Goal: Use online tool/utility: Utilize a website feature to perform a specific function

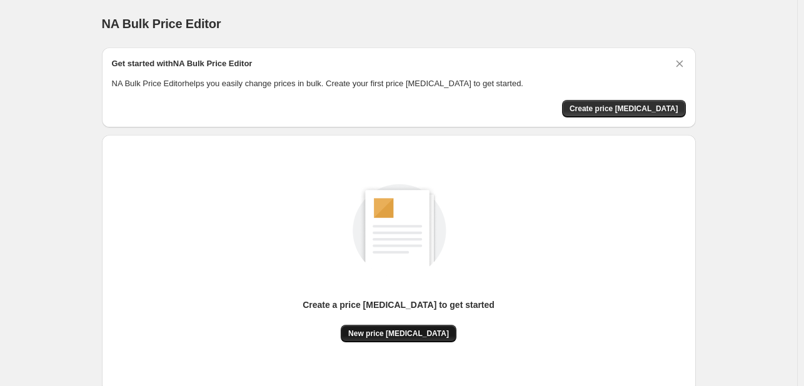
click at [402, 332] on span "New price [MEDICAL_DATA]" at bounding box center [398, 334] width 101 height 10
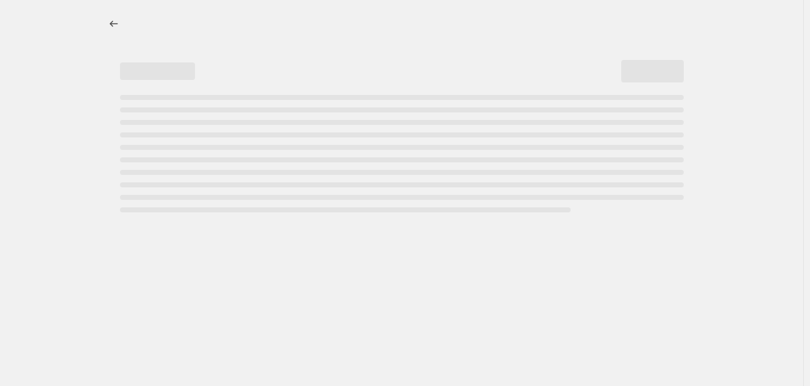
select select "percentage"
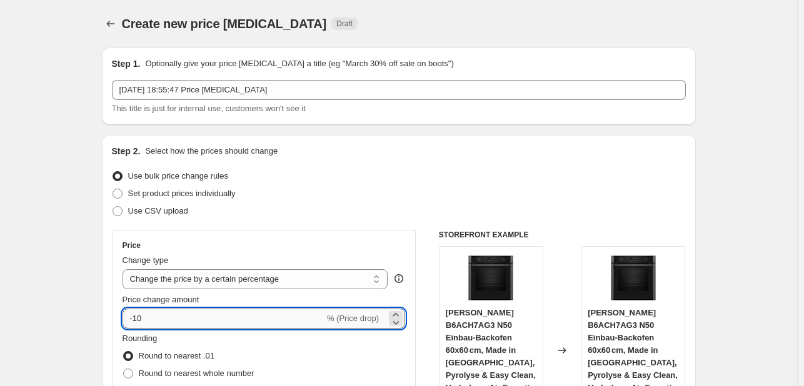
click at [230, 316] on input "-10" at bounding box center [224, 319] width 202 height 20
type input "-1"
type input "-34"
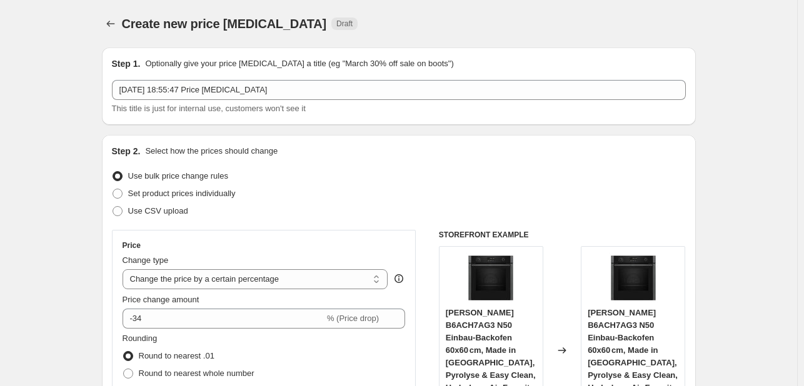
click at [263, 243] on div "Price" at bounding box center [264, 246] width 283 height 10
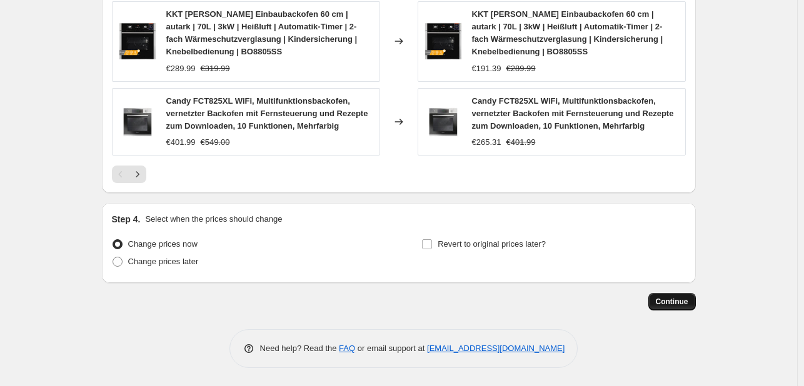
click at [670, 303] on span "Continue" at bounding box center [672, 302] width 33 height 10
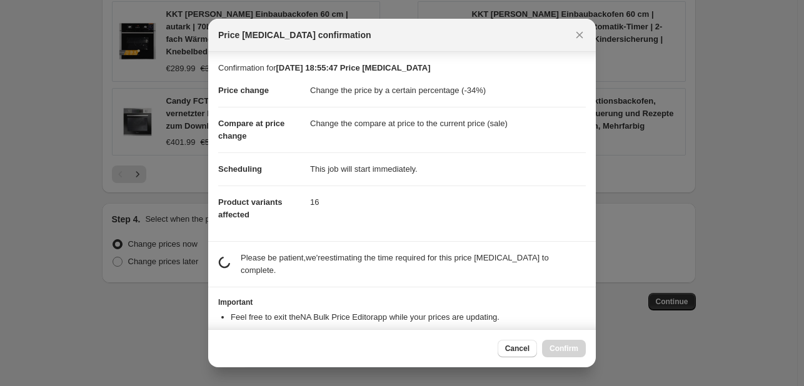
scroll to position [139, 0]
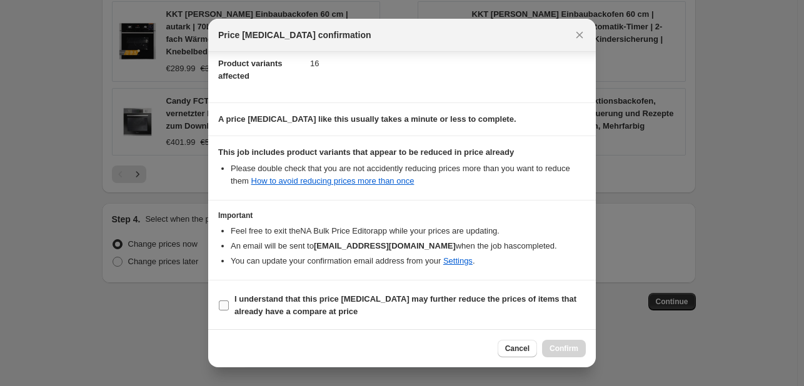
click at [439, 303] on span "I understand that this price change job may further reduce the prices of items …" at bounding box center [410, 305] width 351 height 25
click at [229, 303] on input "I understand that this price change job may further reduce the prices of items …" at bounding box center [224, 306] width 10 height 10
checkbox input "true"
click at [548, 348] on button "Confirm" at bounding box center [564, 349] width 44 height 18
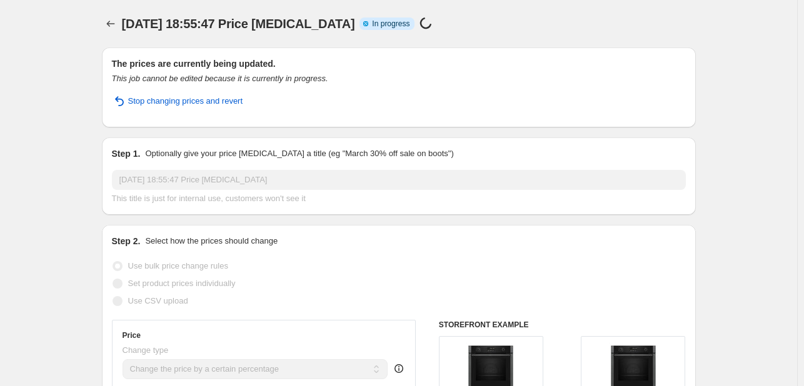
select select "percentage"
